Goal: Task Accomplishment & Management: Manage account settings

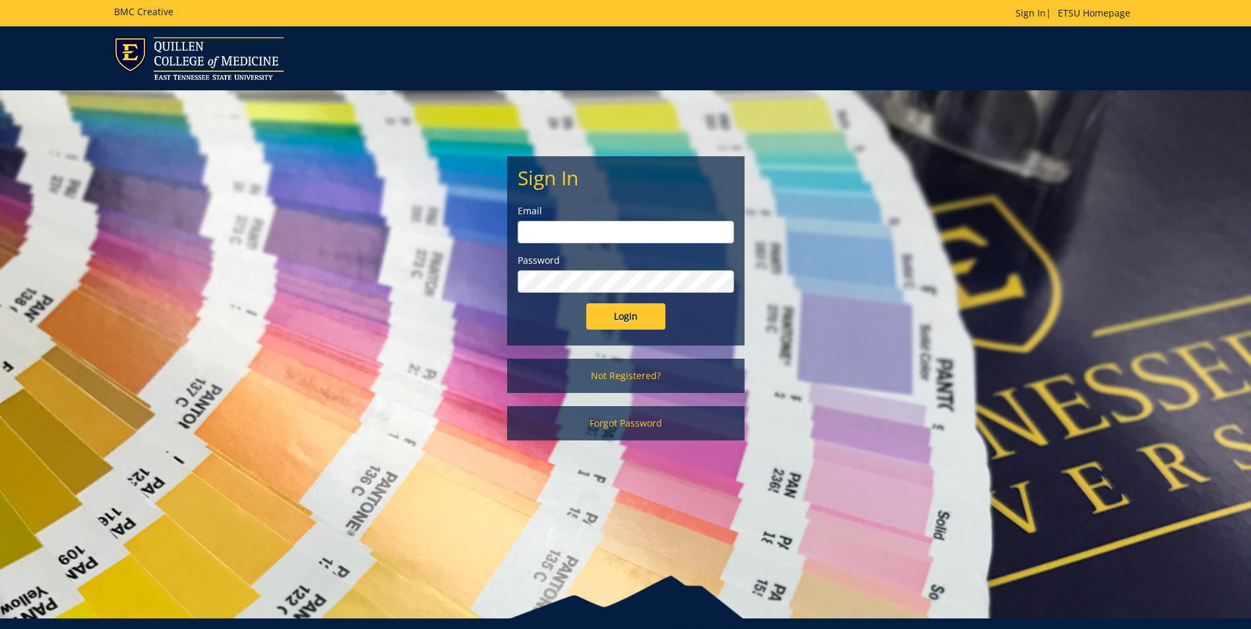
click at [620, 226] on input "email" at bounding box center [626, 232] width 216 height 22
type input "[EMAIL_ADDRESS][DOMAIN_NAME]"
click at [586, 303] on input "Login" at bounding box center [625, 316] width 79 height 26
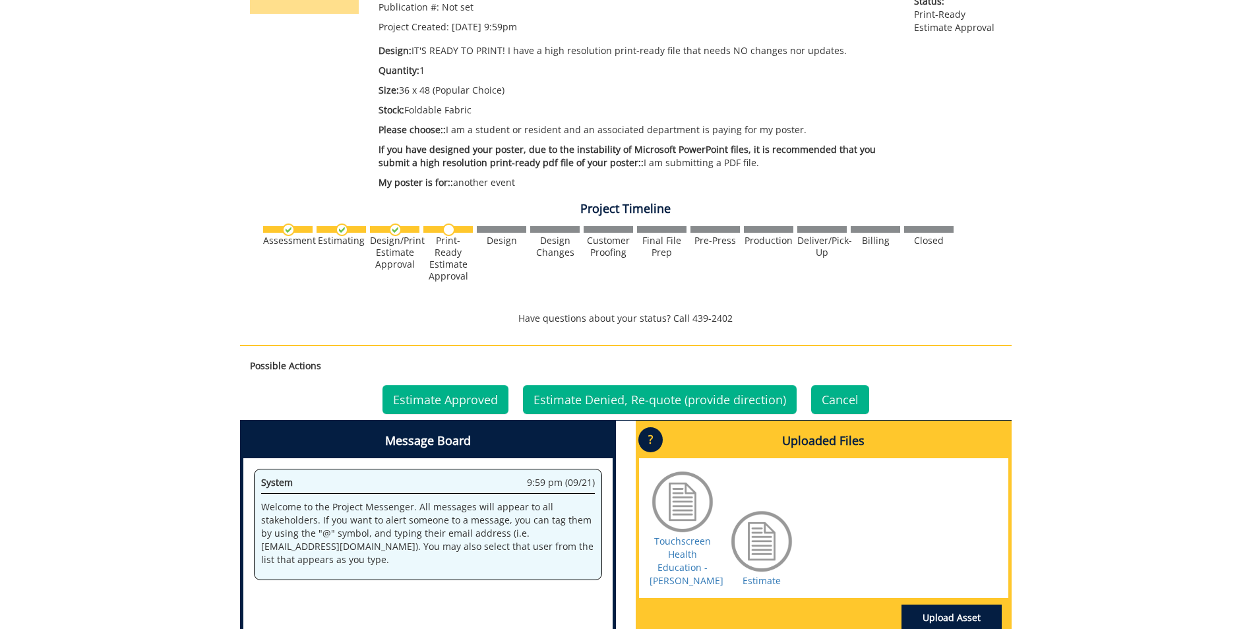
scroll to position [396, 0]
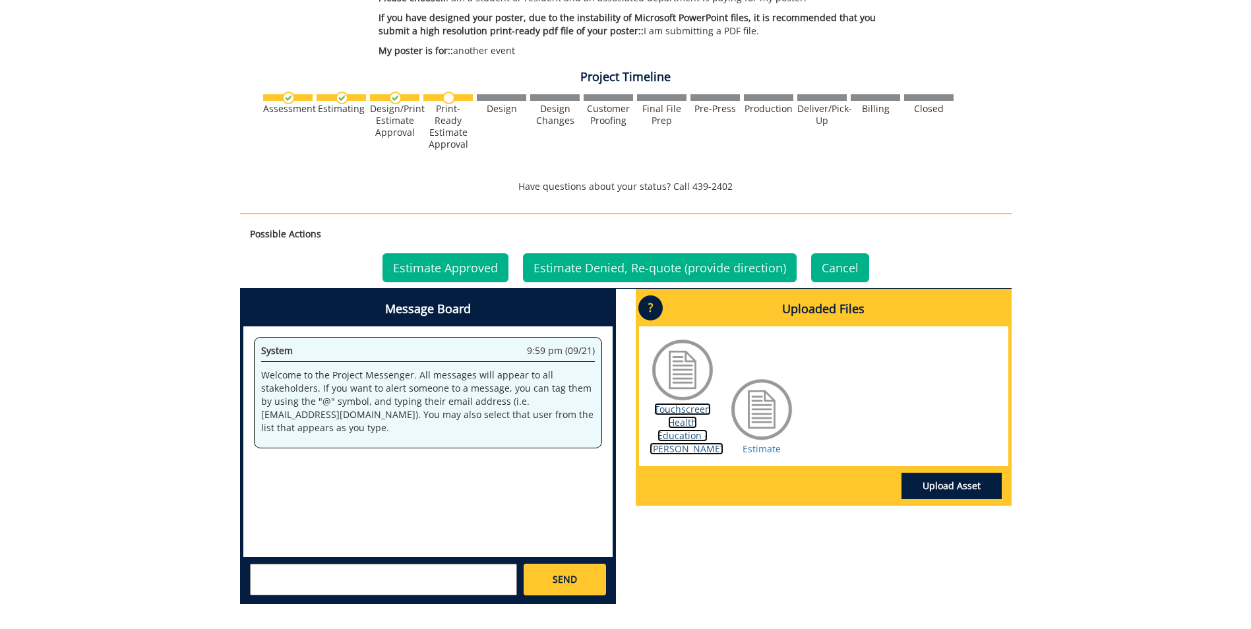
click at [683, 437] on link "Touchscreen Health Education - [PERSON_NAME]" at bounding box center [686, 429] width 74 height 52
click at [765, 449] on link "Estimate" at bounding box center [761, 448] width 38 height 13
drag, startPoint x: 428, startPoint y: 265, endPoint x: 496, endPoint y: 283, distance: 71.0
click at [428, 265] on link "Estimate Approved" at bounding box center [445, 267] width 126 height 29
